Goal: Information Seeking & Learning: Learn about a topic

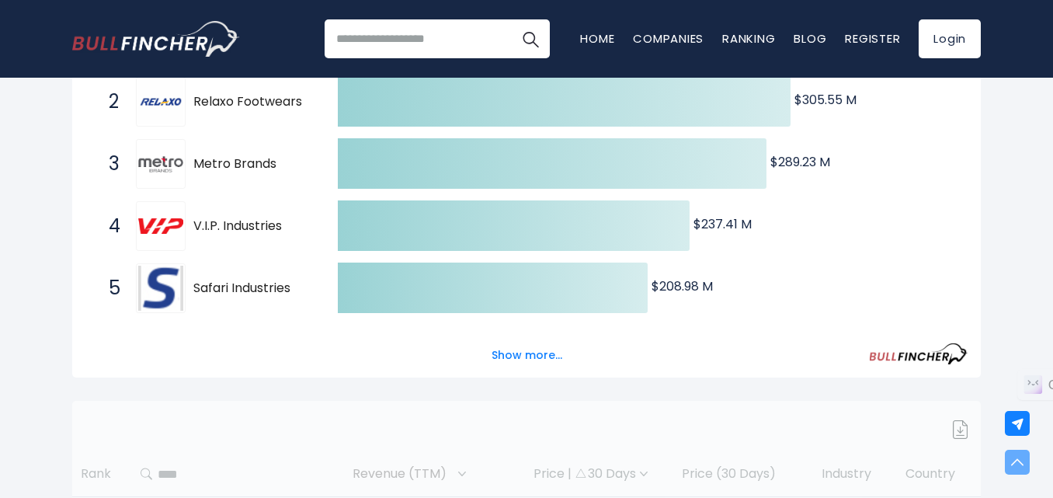
scroll to position [388, 0]
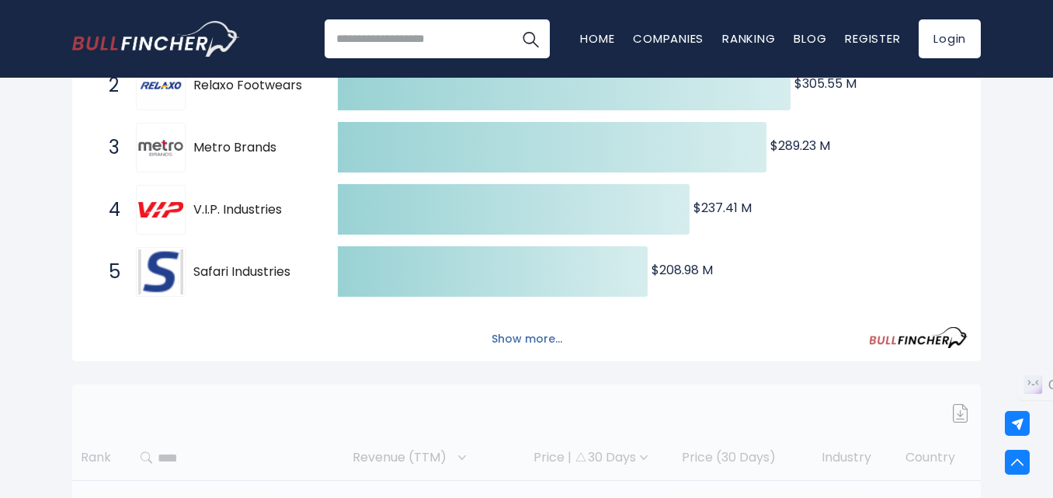
click at [519, 338] on button "Show more..." at bounding box center [526, 339] width 89 height 26
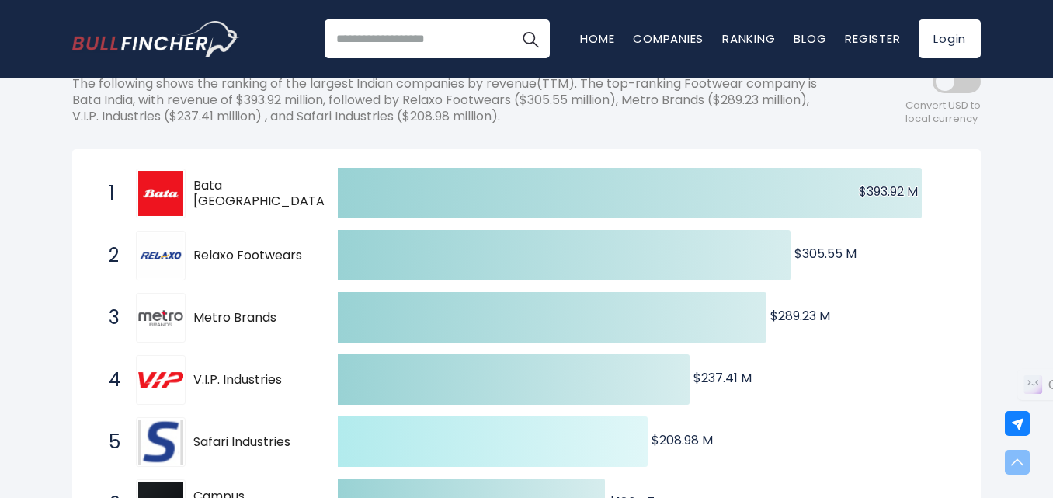
scroll to position [78, 0]
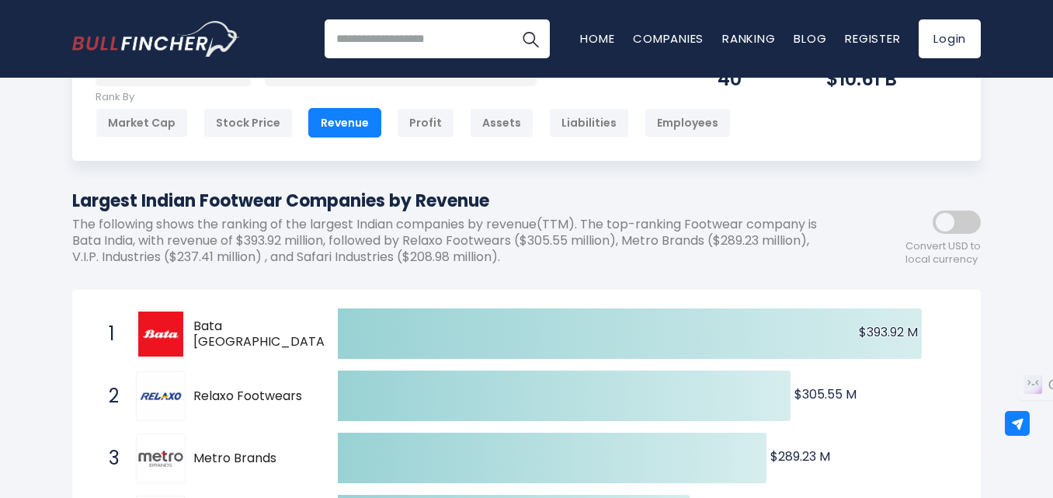
click at [957, 227] on span at bounding box center [956, 221] width 48 height 23
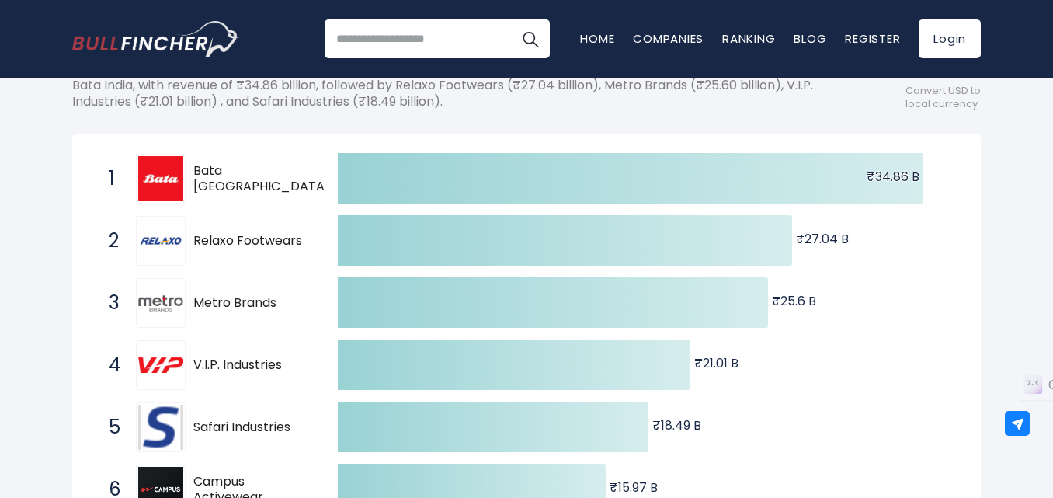
scroll to position [0, 0]
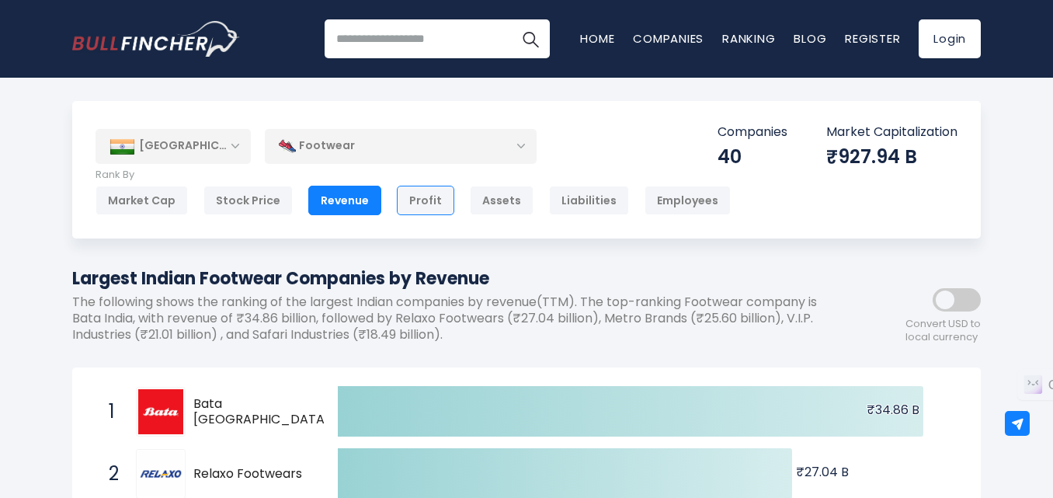
click at [411, 197] on div "Profit" at bounding box center [425, 201] width 57 height 30
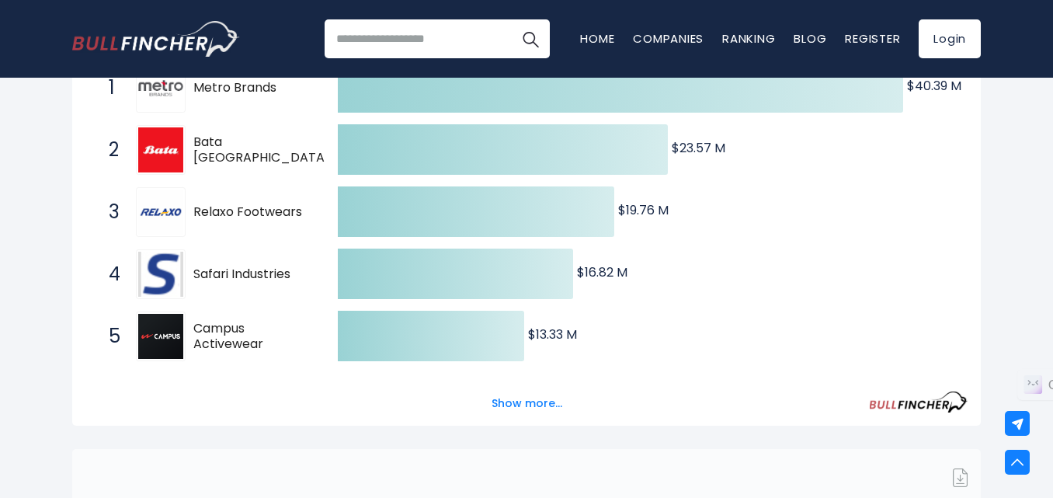
scroll to position [543, 0]
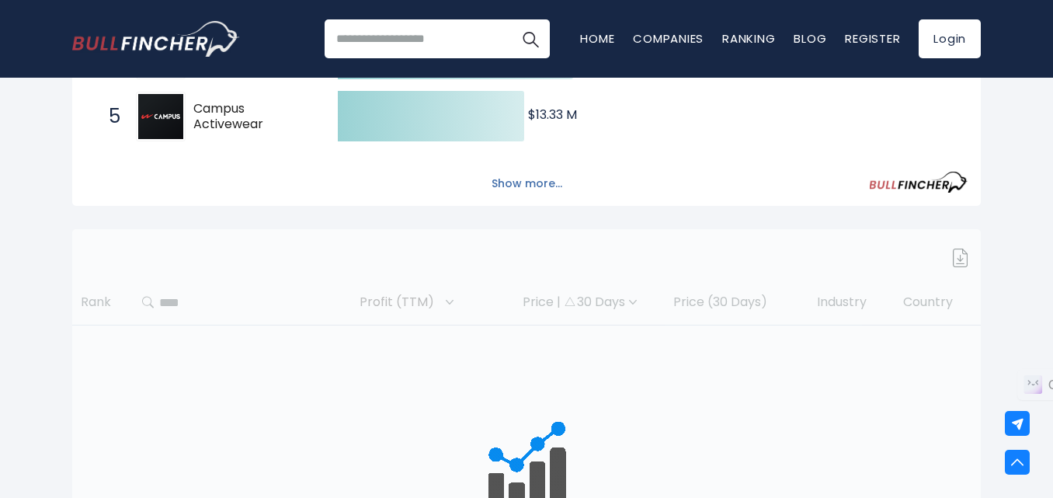
click at [509, 182] on button "Show more..." at bounding box center [526, 184] width 89 height 26
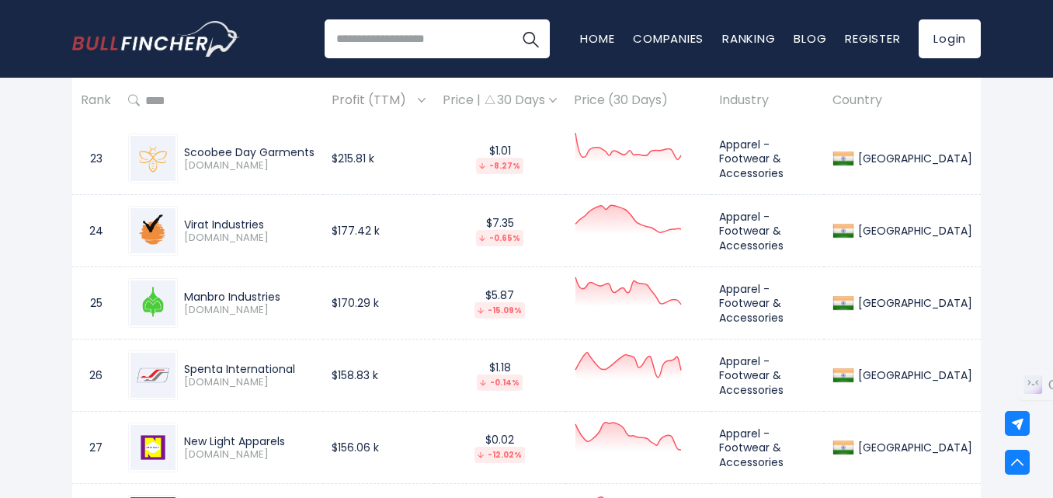
scroll to position [2329, 0]
